Goal: Use online tool/utility

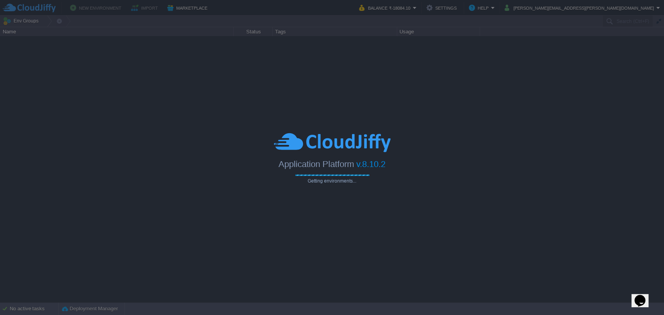
type input "Search (Ctrl+F)"
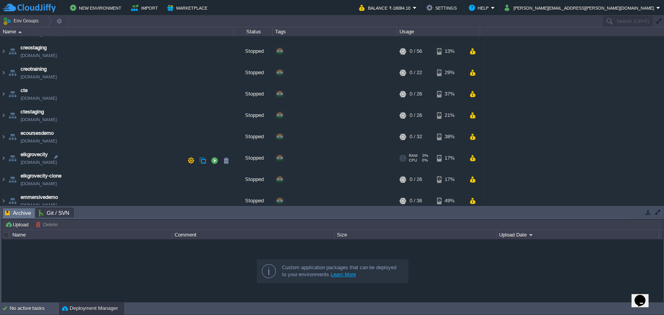
scroll to position [166, 0]
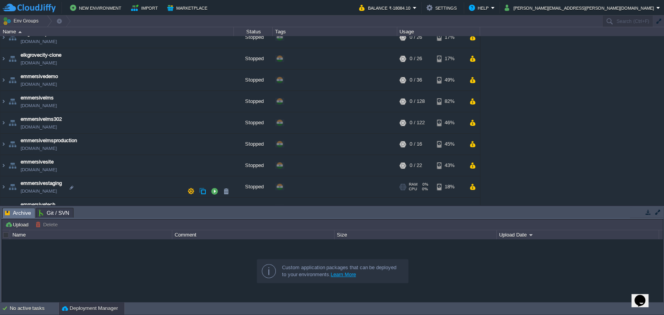
scroll to position [302, 0]
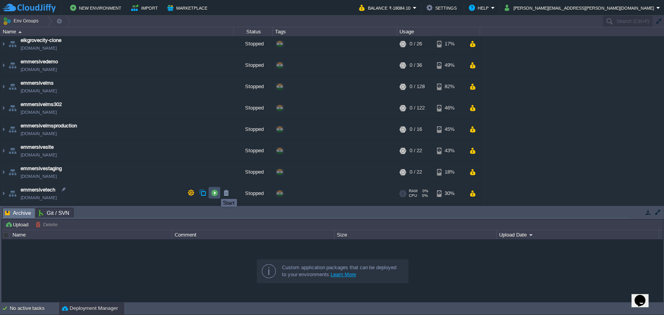
click at [215, 192] on button "button" at bounding box center [214, 192] width 7 height 7
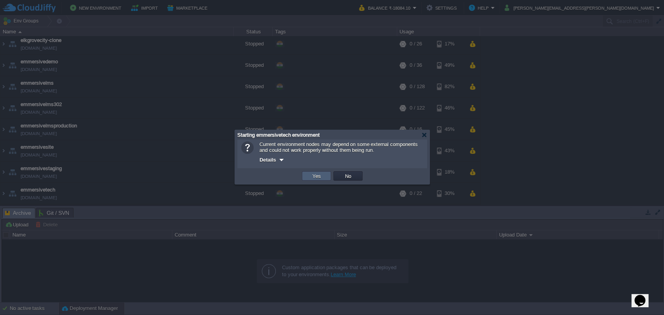
click at [308, 180] on td "Yes" at bounding box center [316, 176] width 29 height 9
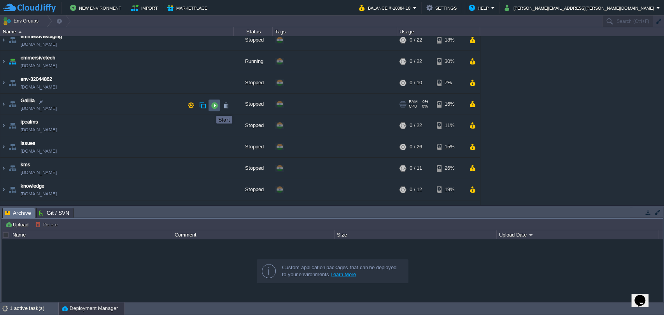
scroll to position [389, 0]
